Goal: Information Seeking & Learning: Learn about a topic

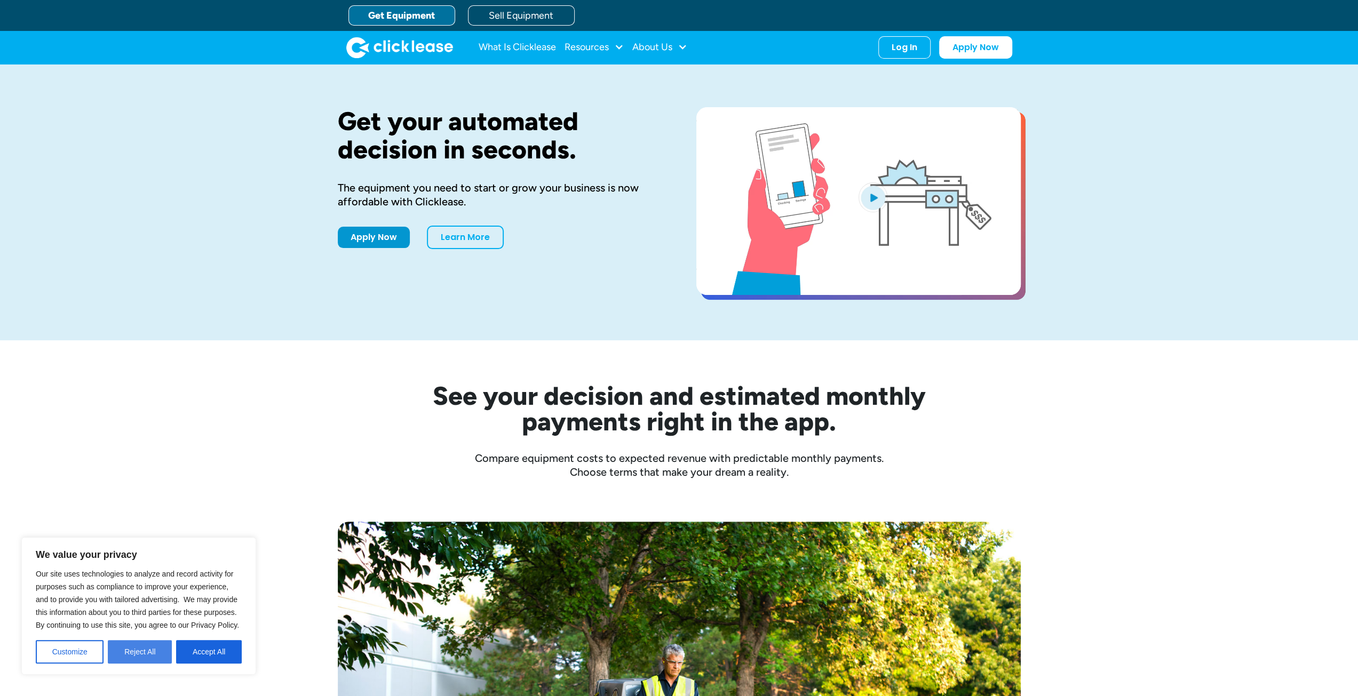
click at [132, 656] on button "Reject All" at bounding box center [140, 651] width 64 height 23
